Goal: Information Seeking & Learning: Find contact information

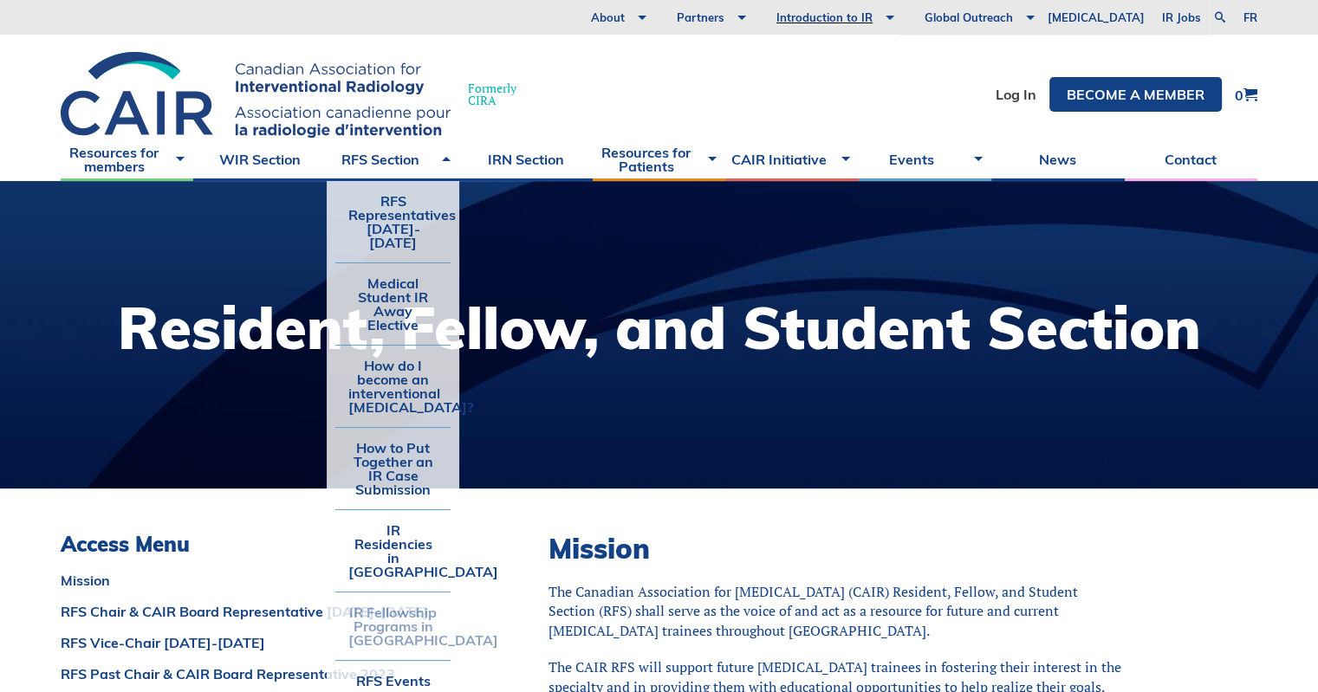
click at [395, 619] on link "IR Fellowship Programs in [GEOGRAPHIC_DATA]" at bounding box center [392, 627] width 115 height 68
click at [374, 593] on link "IR Fellowship Programs in [GEOGRAPHIC_DATA]" at bounding box center [392, 627] width 115 height 68
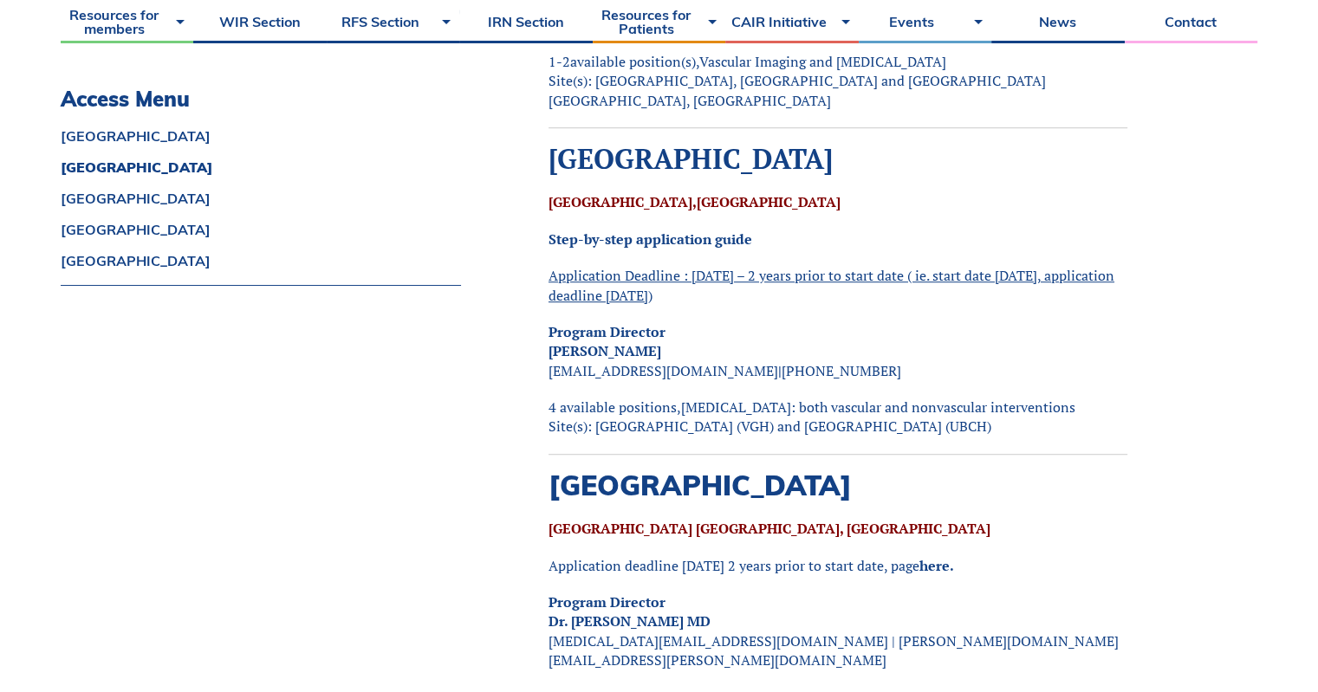
scroll to position [1386, 0]
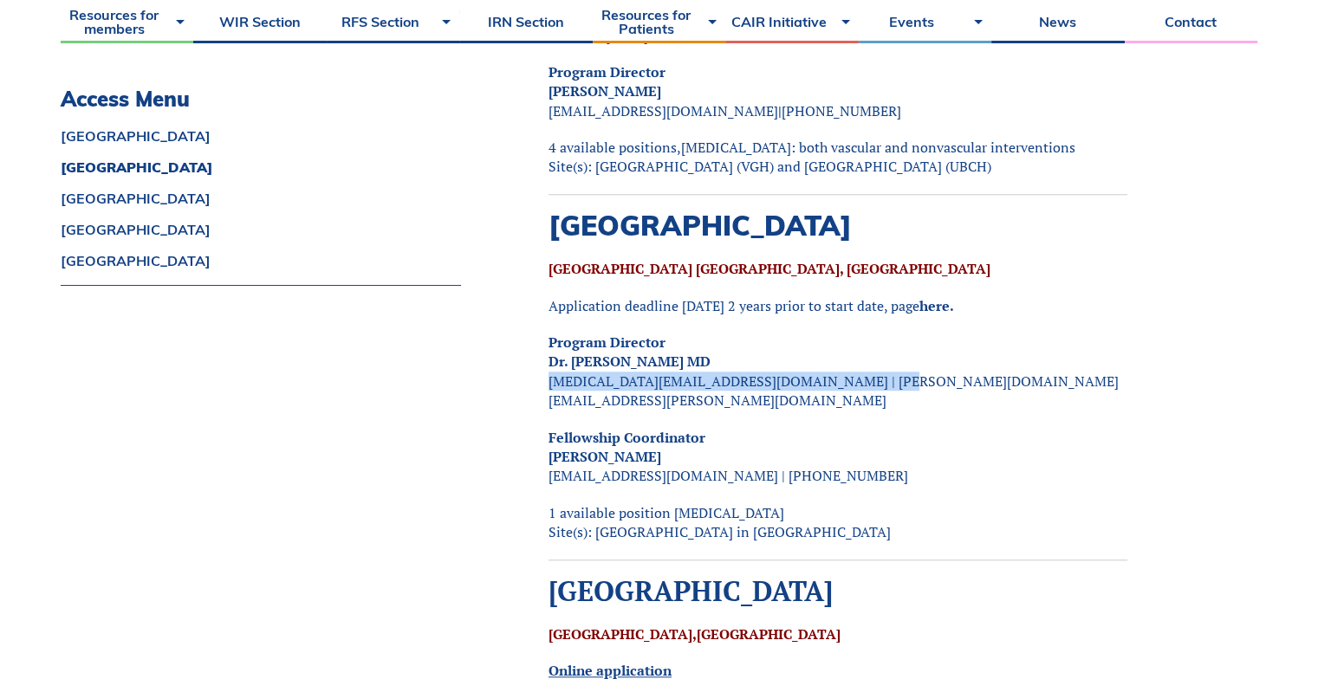
drag, startPoint x: 870, startPoint y: 379, endPoint x: 535, endPoint y: 381, distance: 335.3
copy p "[MEDICAL_DATA][EMAIL_ADDRESS][DOMAIN_NAME] | [PERSON_NAME][DOMAIN_NAME][EMAIL_A…"
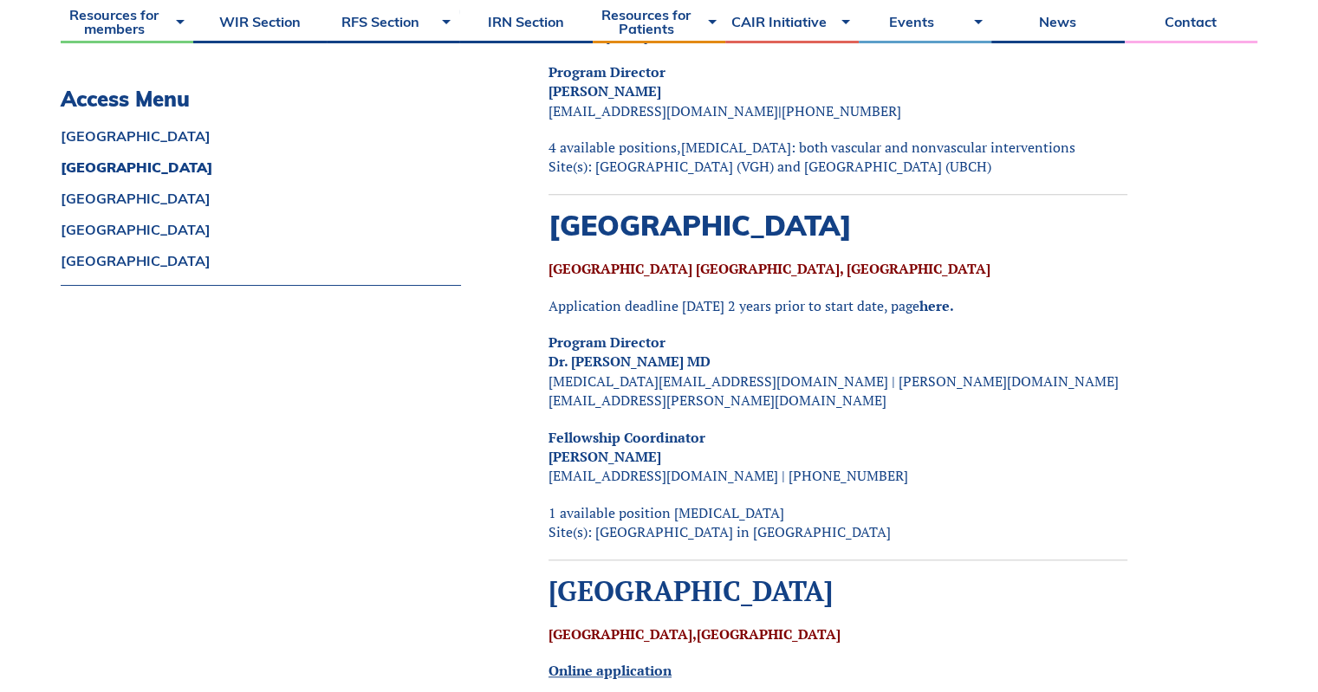
click at [777, 448] on p "Fellowship Coordinator [PERSON_NAME] [PERSON_NAME][EMAIL_ADDRESS][DOMAIN_NAME] …" at bounding box center [837, 457] width 579 height 58
click at [797, 457] on p "Fellowship Coordinator [PERSON_NAME] [PERSON_NAME][EMAIL_ADDRESS][DOMAIN_NAME] …" at bounding box center [837, 457] width 579 height 58
drag, startPoint x: 676, startPoint y: 457, endPoint x: 523, endPoint y: 436, distance: 154.0
copy p "[PERSON_NAME] [PERSON_NAME][EMAIL_ADDRESS][DOMAIN_NAME]"
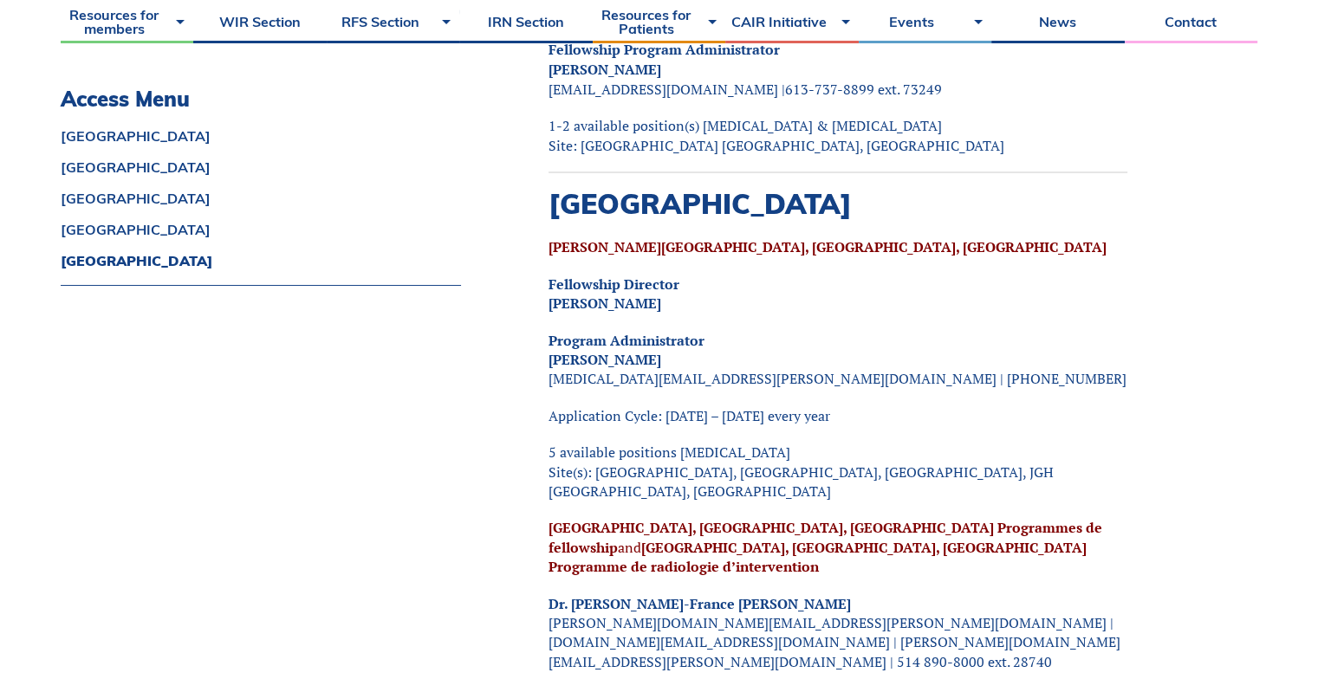
scroll to position [3292, 0]
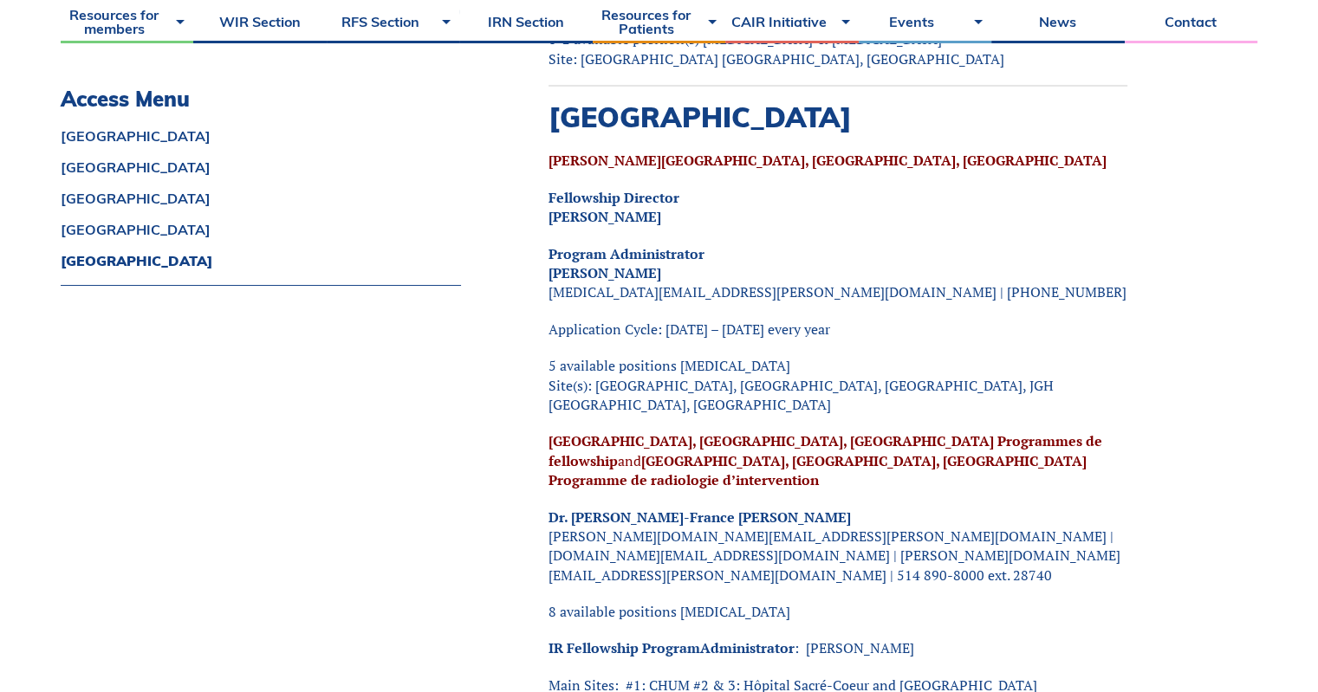
click at [862, 243] on p "Program Administrator [PERSON_NAME] [MEDICAL_DATA][EMAIL_ADDRESS][PERSON_NAME][…" at bounding box center [837, 272] width 579 height 58
drag, startPoint x: 669, startPoint y: 155, endPoint x: 534, endPoint y: 161, distance: 135.3
copy strong "[PERSON_NAME]"
click at [686, 243] on p "Program Administrator [PERSON_NAME] [MEDICAL_DATA][EMAIL_ADDRESS][PERSON_NAME][…" at bounding box center [837, 272] width 579 height 58
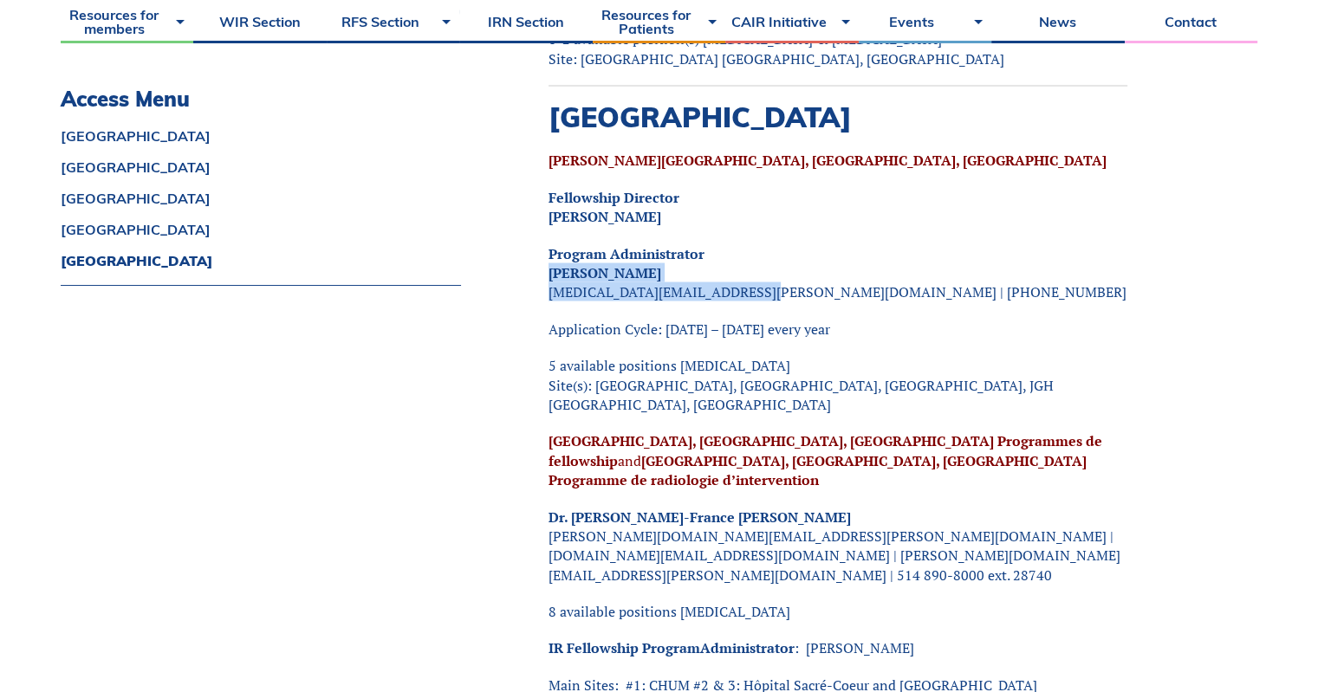
drag, startPoint x: 717, startPoint y: 233, endPoint x: 518, endPoint y: 211, distance: 199.7
copy p "[PERSON_NAME] [MEDICAL_DATA].fellowships@[PERSON_NAME].c"
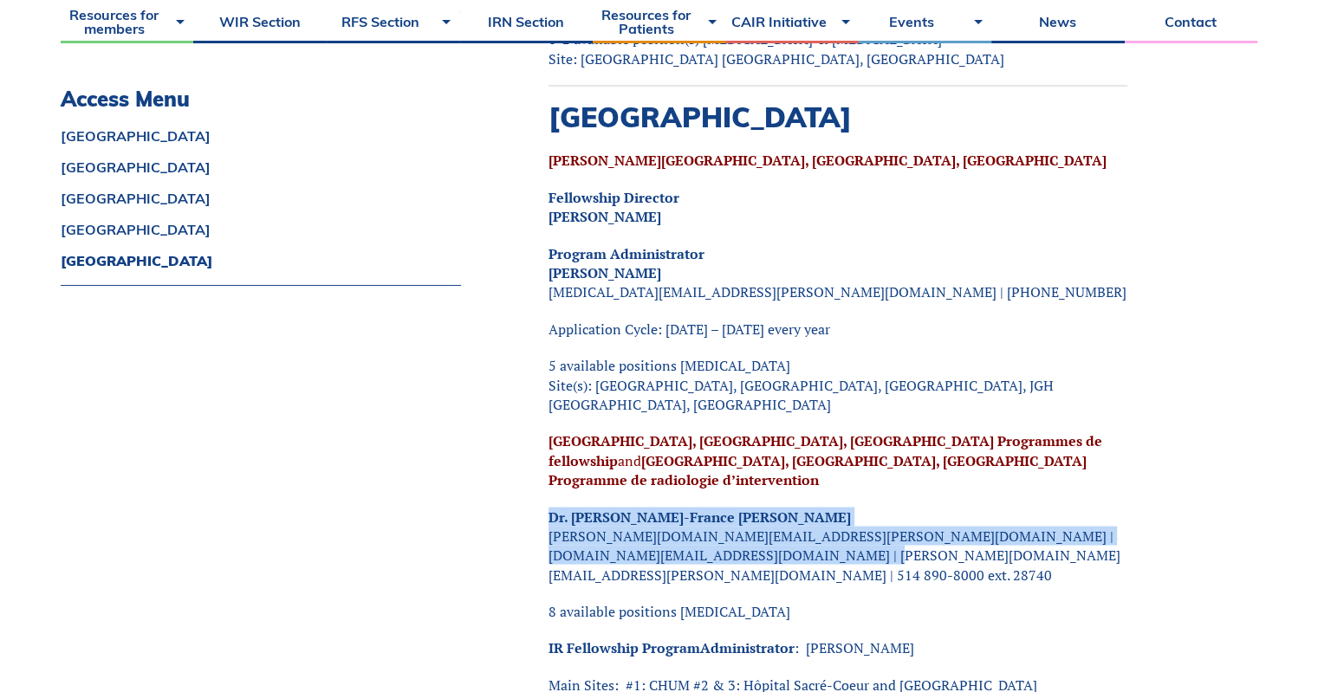
drag, startPoint x: 794, startPoint y: 457, endPoint x: 518, endPoint y: 422, distance: 278.7
copy p "Dr. [PERSON_NAME]-France Giroux [DOMAIN_NAME][EMAIL_ADDRESS][PERSON_NAME][DOMAI…"
drag, startPoint x: 970, startPoint y: 535, endPoint x: 814, endPoint y: 533, distance: 156.8
click at [814, 638] on p "IR Fellowship Program Administrator : [PERSON_NAME]" at bounding box center [837, 647] width 579 height 19
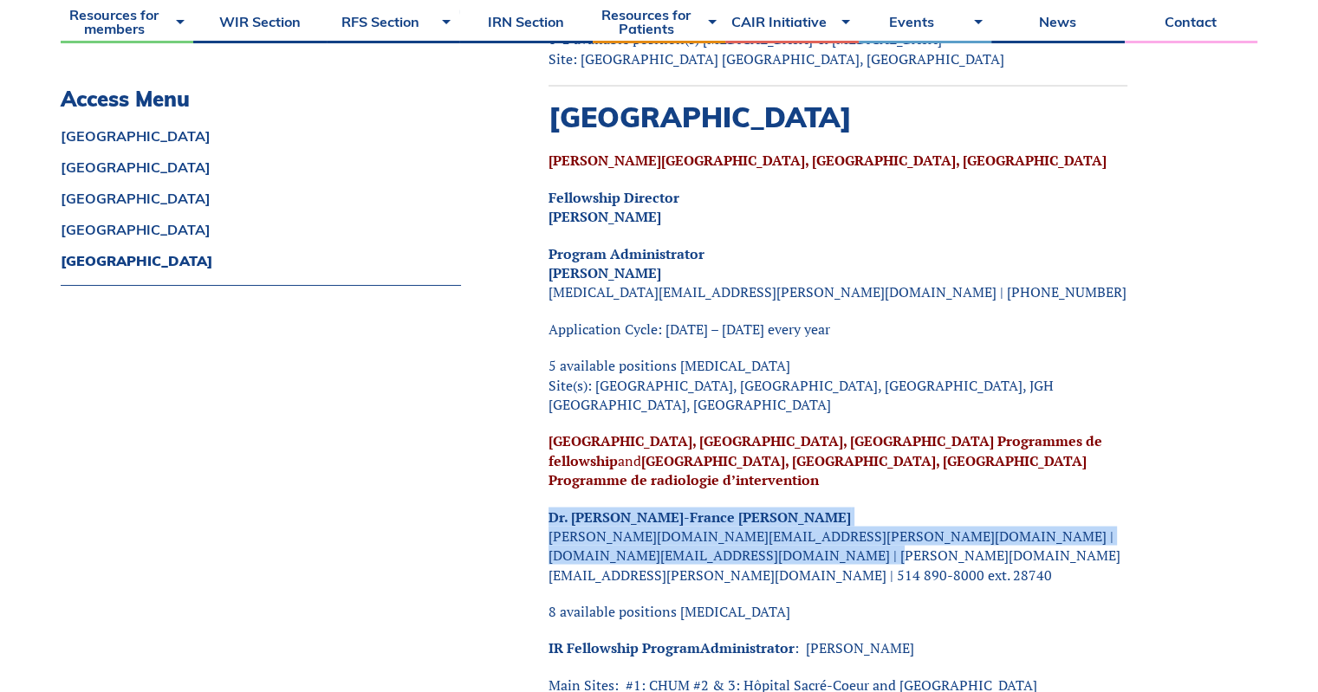
copy p "[PERSON_NAME]"
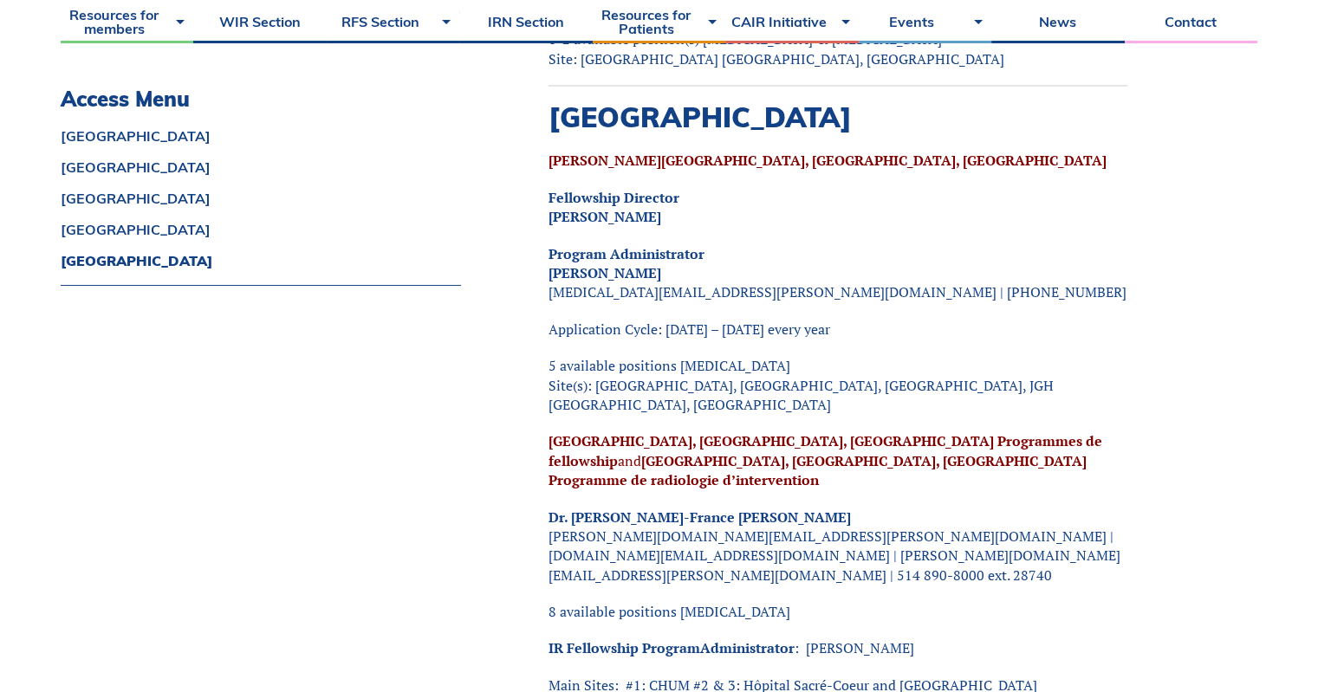
click at [776, 601] on p "8 available positions [MEDICAL_DATA]" at bounding box center [837, 610] width 579 height 19
drag, startPoint x: 953, startPoint y: 534, endPoint x: 812, endPoint y: 529, distance: 141.3
click at [812, 638] on p "IR Fellowship Program Administrator : [PERSON_NAME]" at bounding box center [837, 647] width 579 height 19
copy p "[PERSON_NAME]"
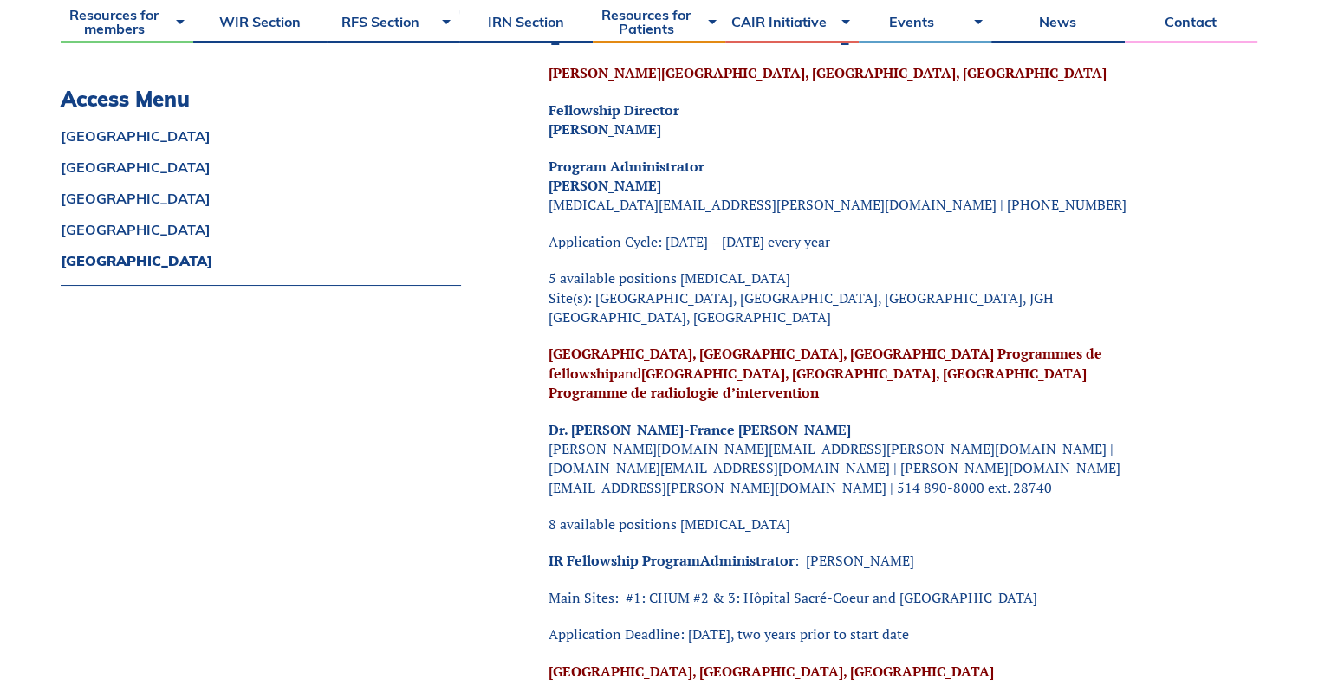
scroll to position [3466, 0]
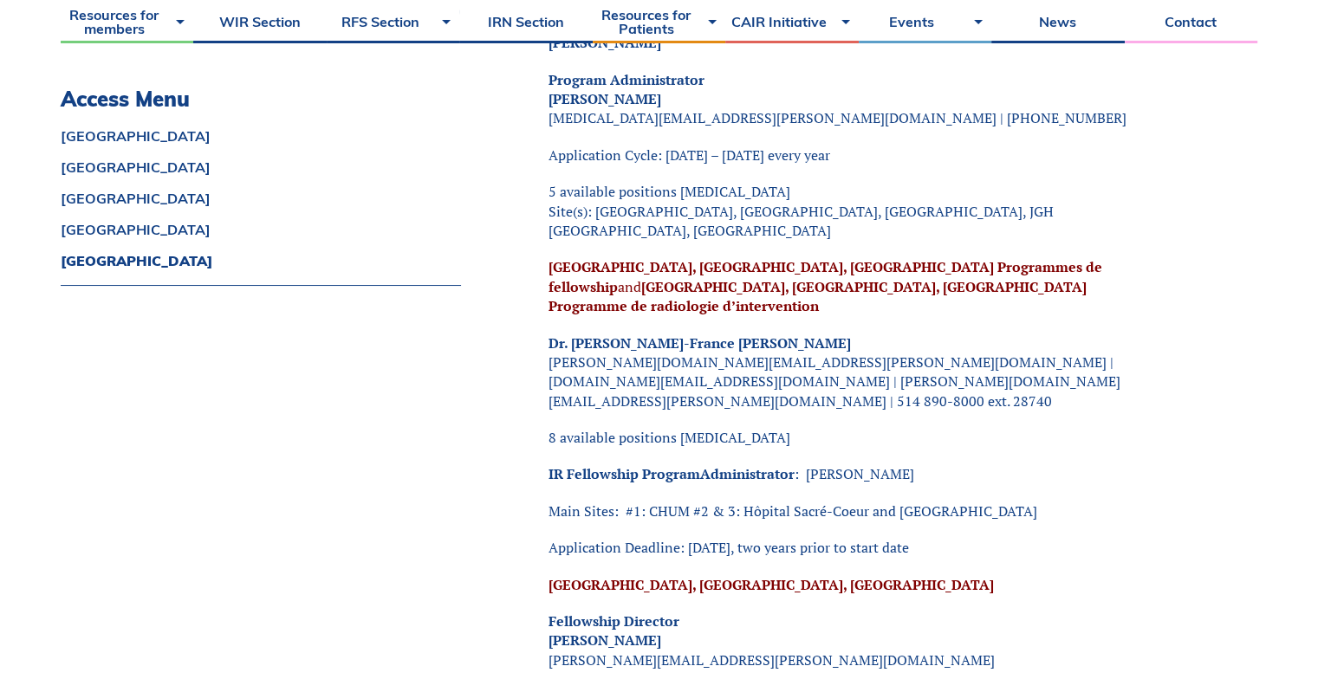
drag, startPoint x: 688, startPoint y: 474, endPoint x: 691, endPoint y: 495, distance: 21.1
click at [688, 575] on strong "[GEOGRAPHIC_DATA], [GEOGRAPHIC_DATA], [GEOGRAPHIC_DATA]" at bounding box center [770, 584] width 445 height 19
drag, startPoint x: 780, startPoint y: 549, endPoint x: 529, endPoint y: 527, distance: 251.4
copy p "[PERSON_NAME] [PERSON_NAME][EMAIL_ADDRESS][PERSON_NAME][DOMAIN_NAME]"
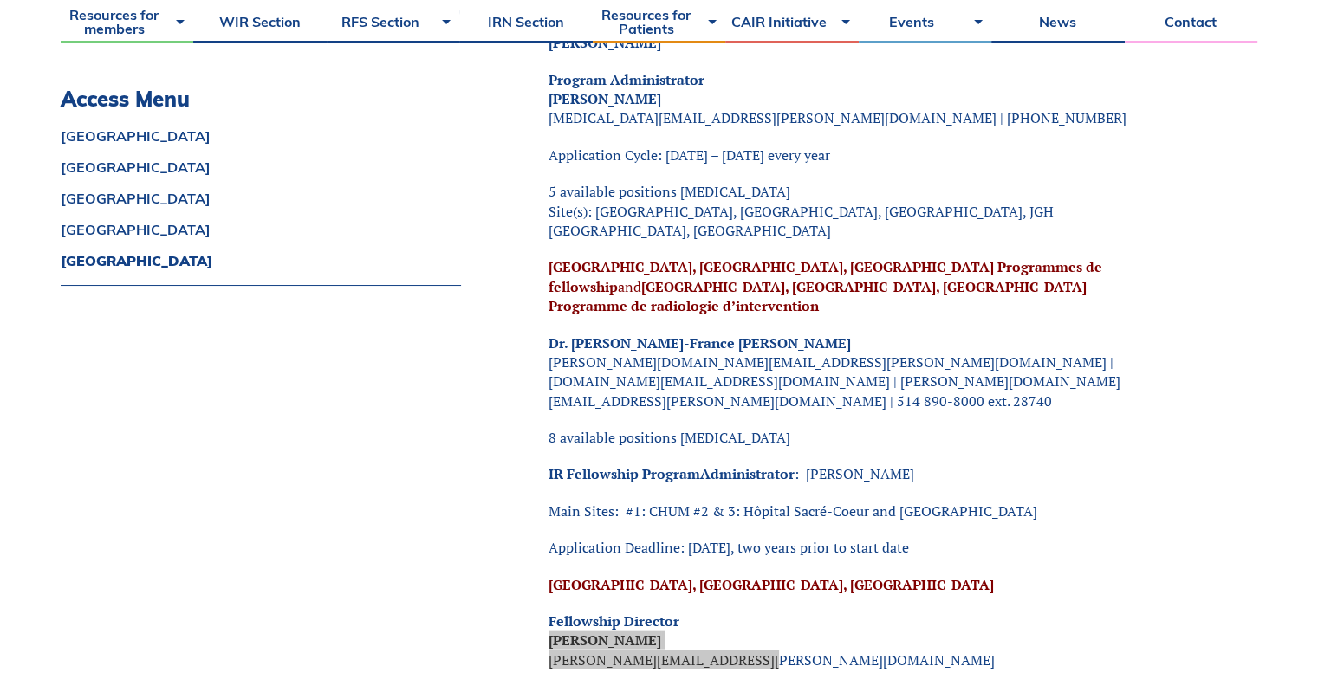
scroll to position [3726, 0]
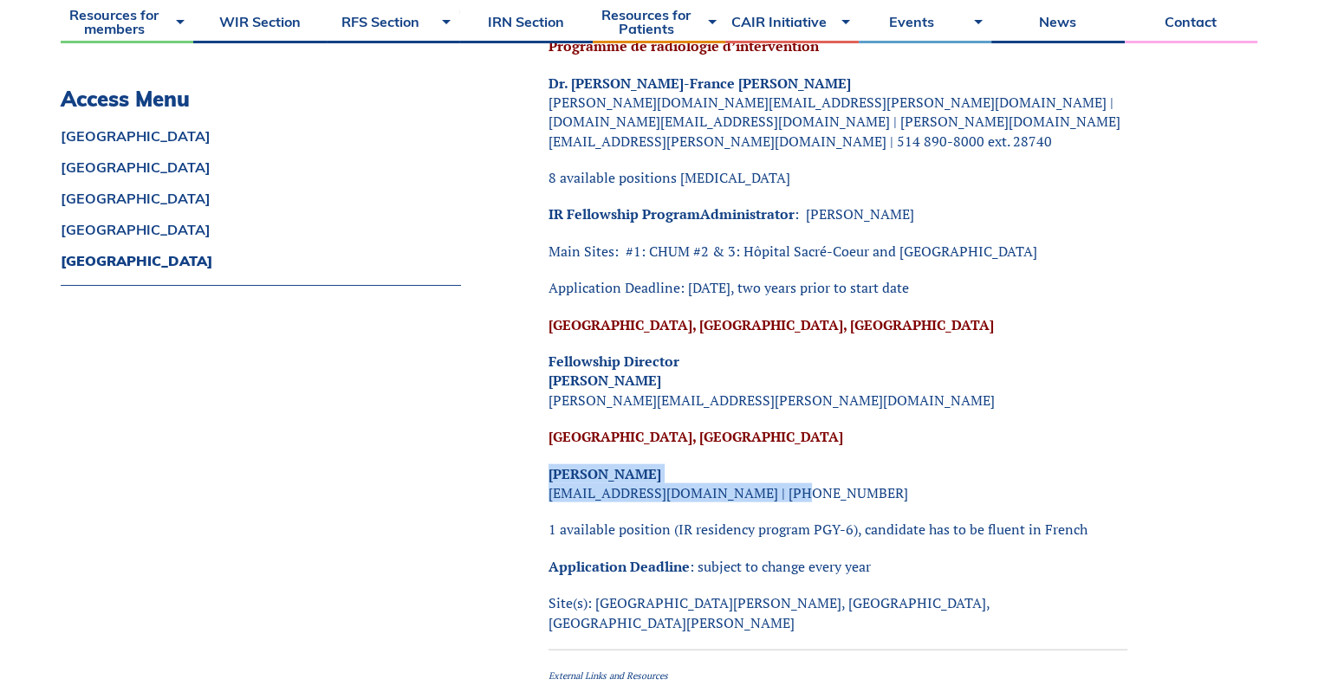
drag, startPoint x: 785, startPoint y: 380, endPoint x: 529, endPoint y: 340, distance: 259.5
copy p "[PERSON_NAME] [EMAIL_ADDRESS][DOMAIN_NAME]"
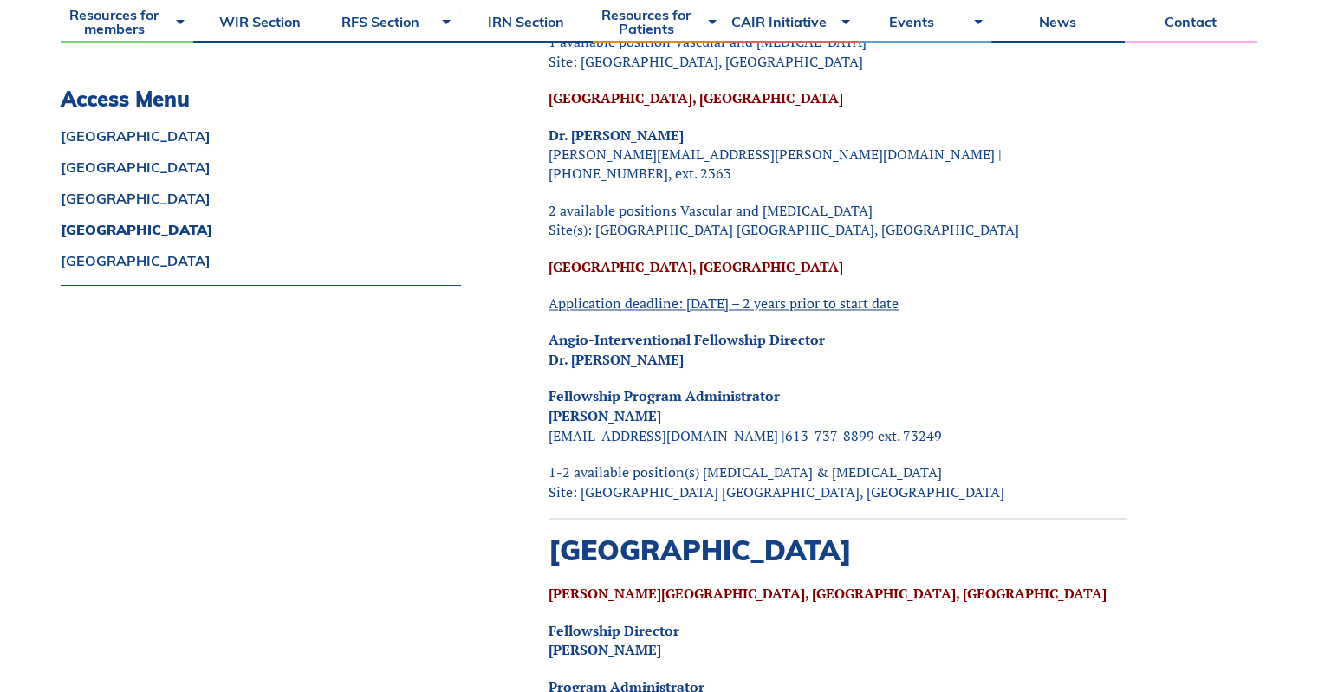
scroll to position [2686, 0]
